Goal: Transaction & Acquisition: Purchase product/service

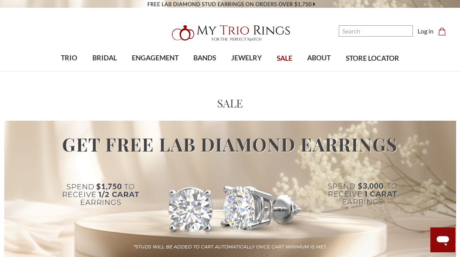
click at [399, 190] on img at bounding box center [229, 189] width 451 height 136
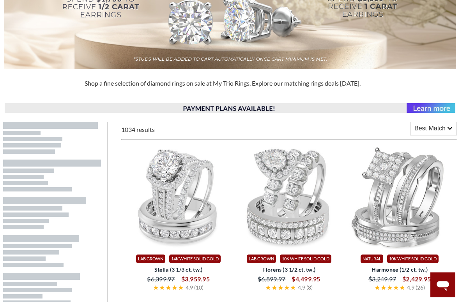
scroll to position [207, 0]
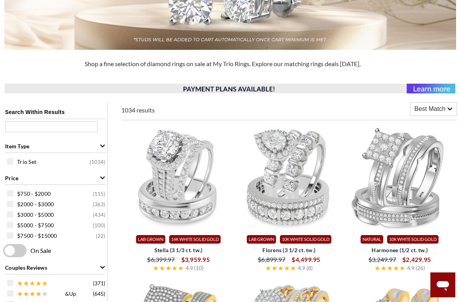
click at [433, 105] on span "Best Match" at bounding box center [429, 108] width 31 height 9
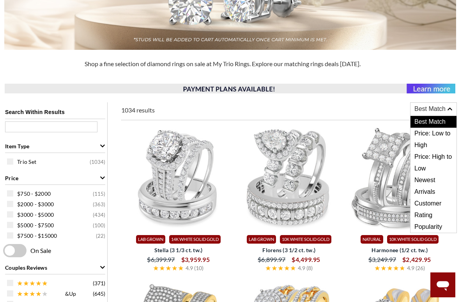
click at [421, 139] on span "Price: Low to High" at bounding box center [433, 139] width 46 height 23
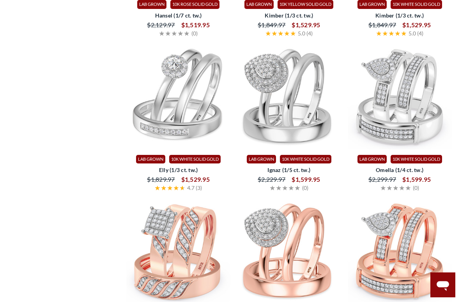
scroll to position [936, 0]
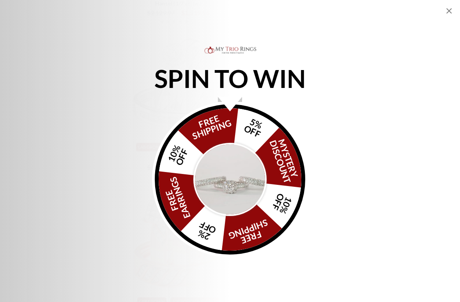
click at [239, 178] on img "Alia popup" at bounding box center [229, 179] width 73 height 73
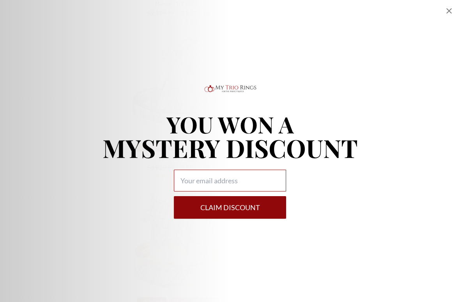
click at [232, 188] on input "Alia popup" at bounding box center [230, 181] width 112 height 22
type input "[EMAIL_ADDRESS][DOMAIN_NAME]"
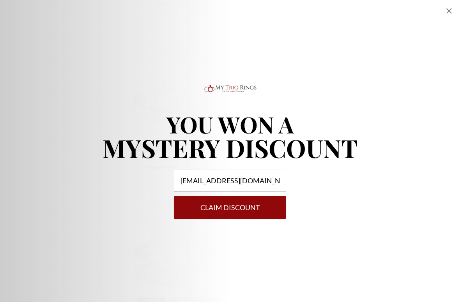
click at [228, 212] on button "Claim DISCOUNT" at bounding box center [230, 207] width 112 height 23
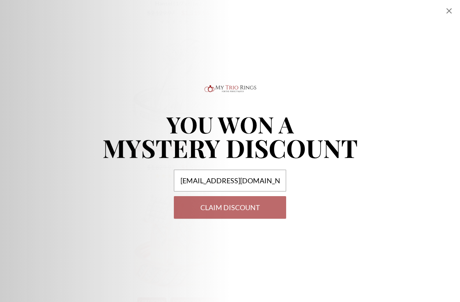
select select "US"
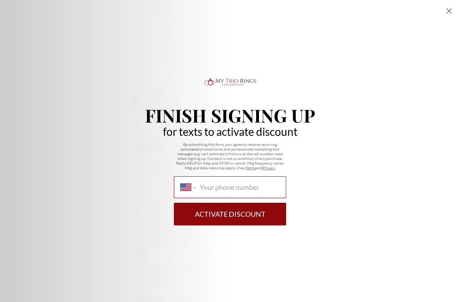
click at [224, 187] on input "International [GEOGRAPHIC_DATA] [GEOGRAPHIC_DATA] [GEOGRAPHIC_DATA] [GEOGRAPHIC…" at bounding box center [239, 187] width 80 height 9
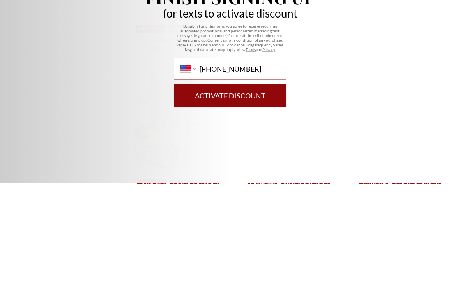
type input "[PHONE_NUMBER]"
click at [224, 203] on button "Activate Discount" at bounding box center [230, 214] width 112 height 23
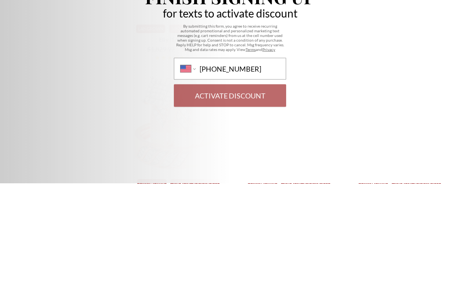
scroll to position [1054, 0]
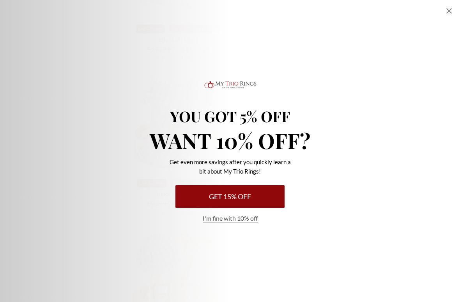
click at [243, 198] on button "Get 15% Off" at bounding box center [229, 196] width 109 height 23
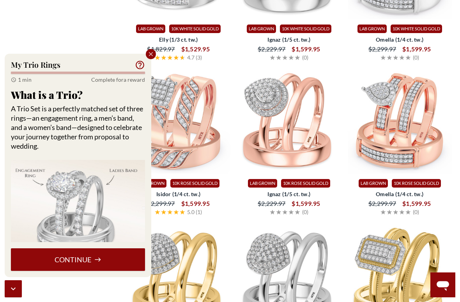
click at [89, 257] on button "Continue" at bounding box center [78, 259] width 134 height 23
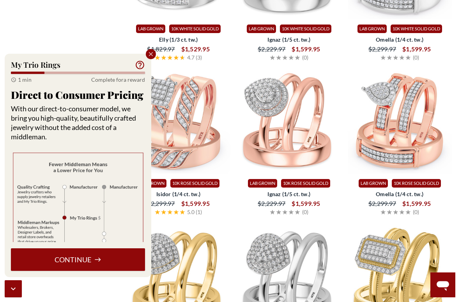
click at [87, 257] on button "Continue" at bounding box center [78, 259] width 134 height 23
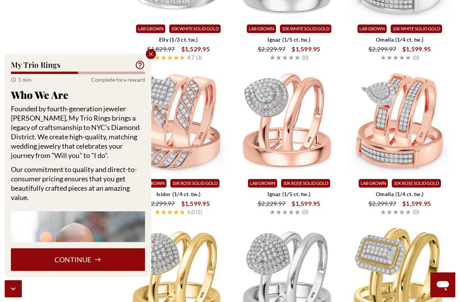
click at [83, 257] on button "Continue" at bounding box center [78, 259] width 134 height 23
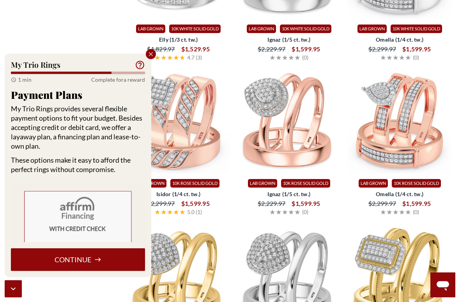
click at [84, 257] on button "Continue" at bounding box center [78, 259] width 134 height 23
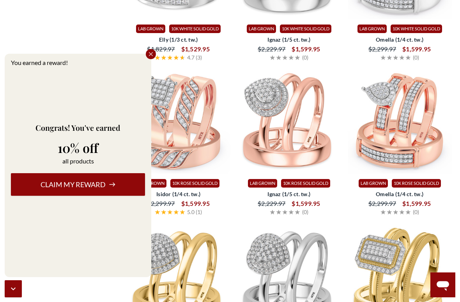
click at [92, 180] on button "Claim my reward" at bounding box center [78, 184] width 134 height 23
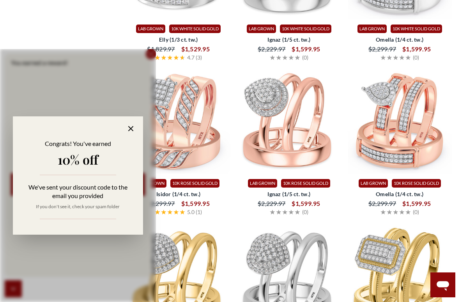
click at [141, 123] on div "Congrats! You've earned 10% off We've sent your discount code to the email you …" at bounding box center [78, 175] width 130 height 118
click at [130, 131] on icon at bounding box center [130, 128] width 9 height 9
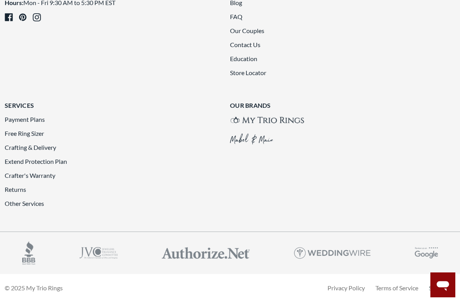
scroll to position [1699, 0]
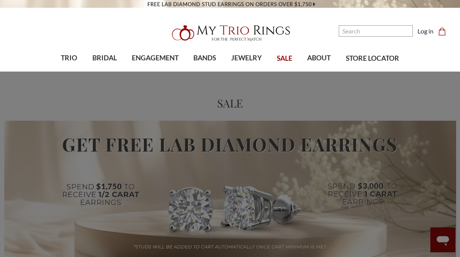
click at [252, 54] on span "JEWELRY" at bounding box center [246, 58] width 31 height 10
click at [213, 164] on span "Bracelets on SALE" at bounding box center [221, 162] width 61 height 9
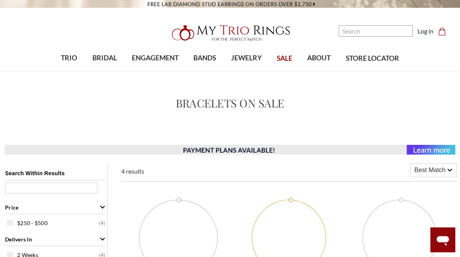
click at [428, 172] on span "Best Match" at bounding box center [429, 170] width 31 height 9
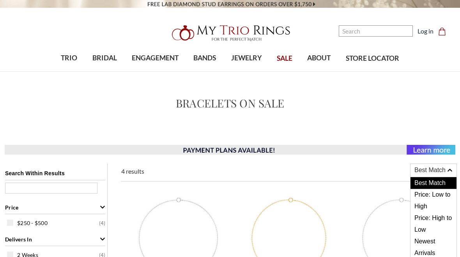
click at [429, 195] on span "Price: Low to High" at bounding box center [433, 200] width 46 height 23
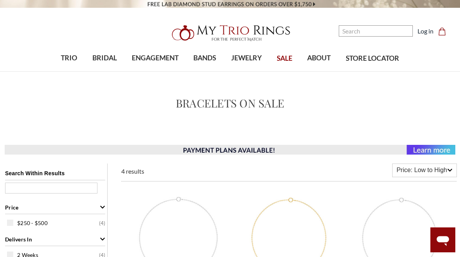
click at [242, 62] on span "JEWELRY" at bounding box center [246, 58] width 31 height 10
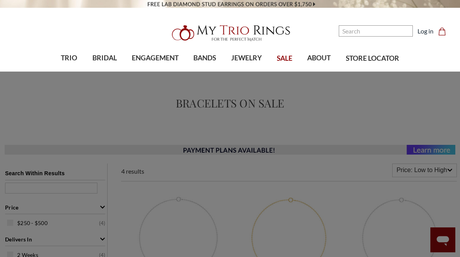
click at [373, 152] on span "Fashion Rings" at bounding box center [375, 149] width 61 height 9
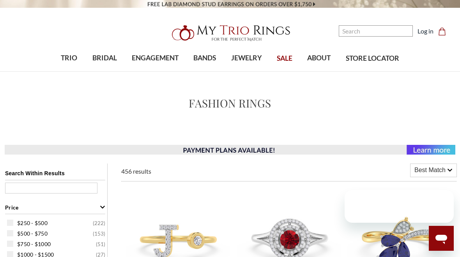
click at [436, 168] on span "Best Match" at bounding box center [429, 170] width 31 height 9
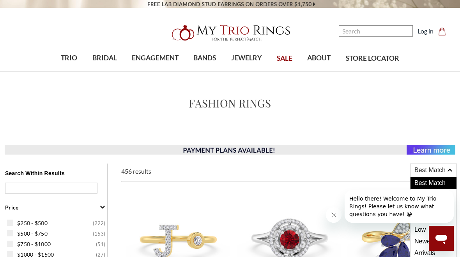
click at [426, 197] on span "Hello there! Welcome to My Trio Rings! Please let us know what questions you ha…" at bounding box center [392, 206] width 87 height 22
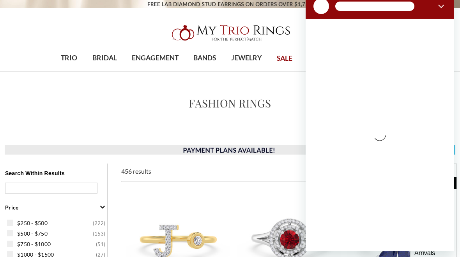
click at [446, 5] on button "Close" at bounding box center [441, 6] width 16 height 16
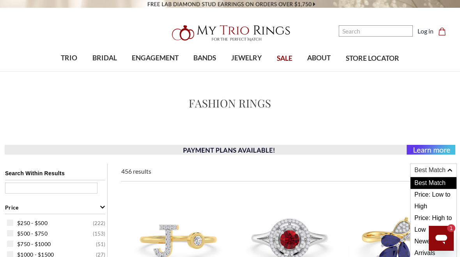
click at [430, 197] on span "Price: Low to High" at bounding box center [433, 200] width 46 height 23
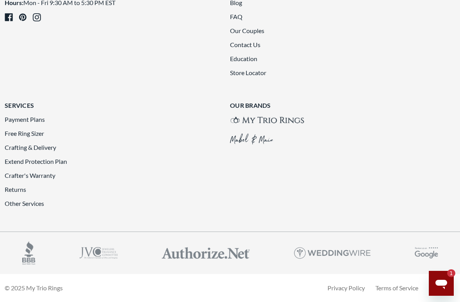
scroll to position [1615, 0]
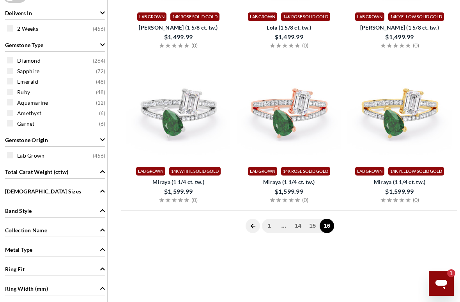
scroll to position [308, 0]
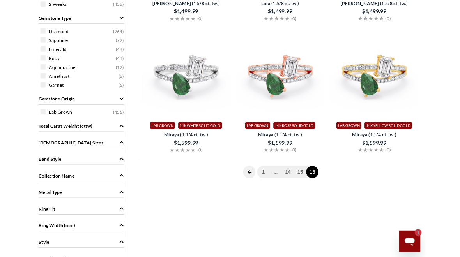
type textarea "x"
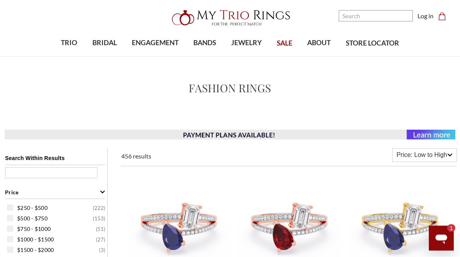
scroll to position [0, 0]
